Goal: Task Accomplishment & Management: Manage account settings

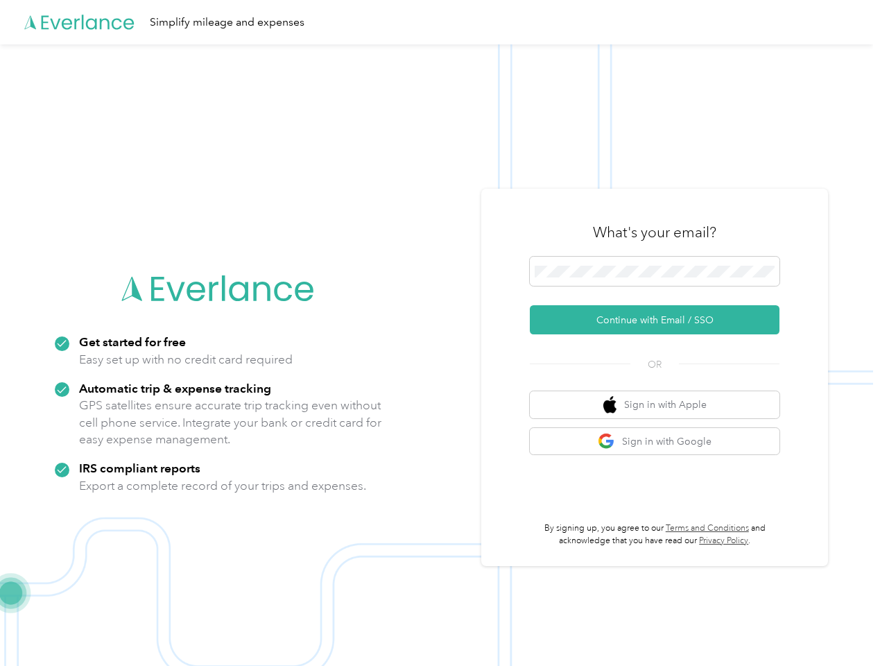
click at [440, 333] on img at bounding box center [436, 377] width 873 height 666
click at [440, 22] on div "Simplify mileage and expenses" at bounding box center [436, 22] width 873 height 44
click at [660, 320] on button "Continue with Email / SSO" at bounding box center [655, 319] width 250 height 29
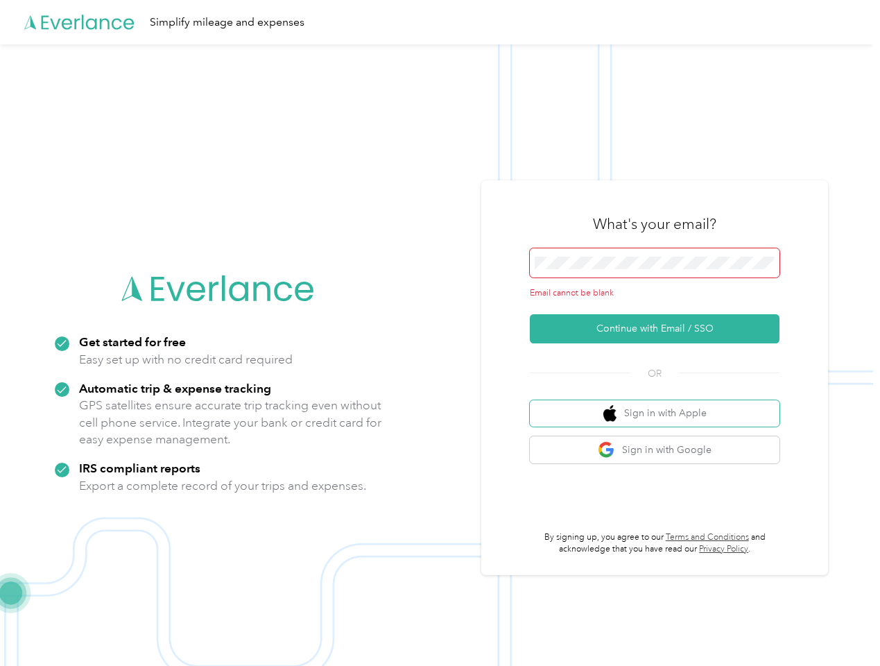
click at [660, 404] on button "Sign in with Apple" at bounding box center [655, 413] width 250 height 27
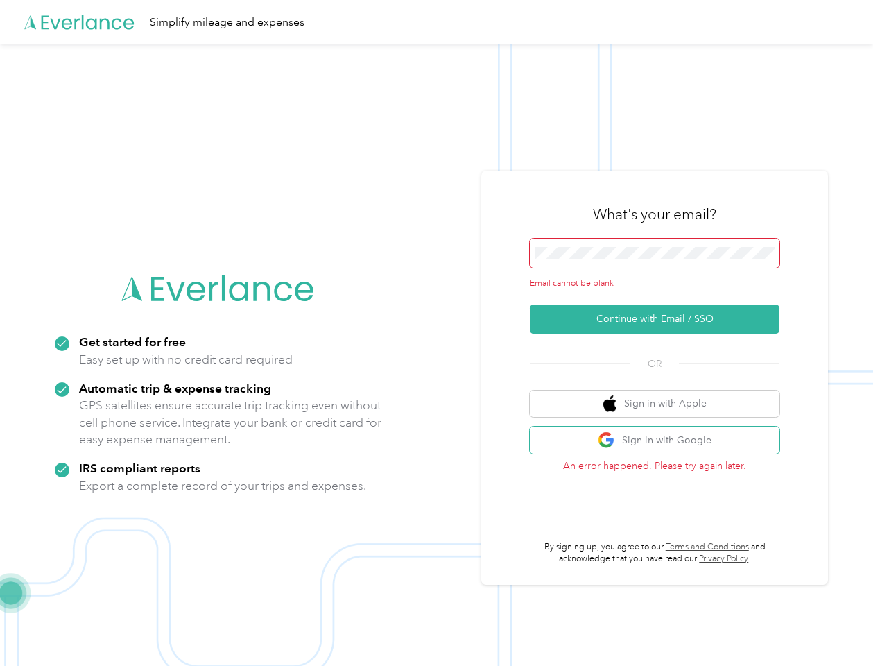
click at [660, 441] on button "Sign in with Google" at bounding box center [655, 440] width 250 height 27
